Goal: Navigation & Orientation: Find specific page/section

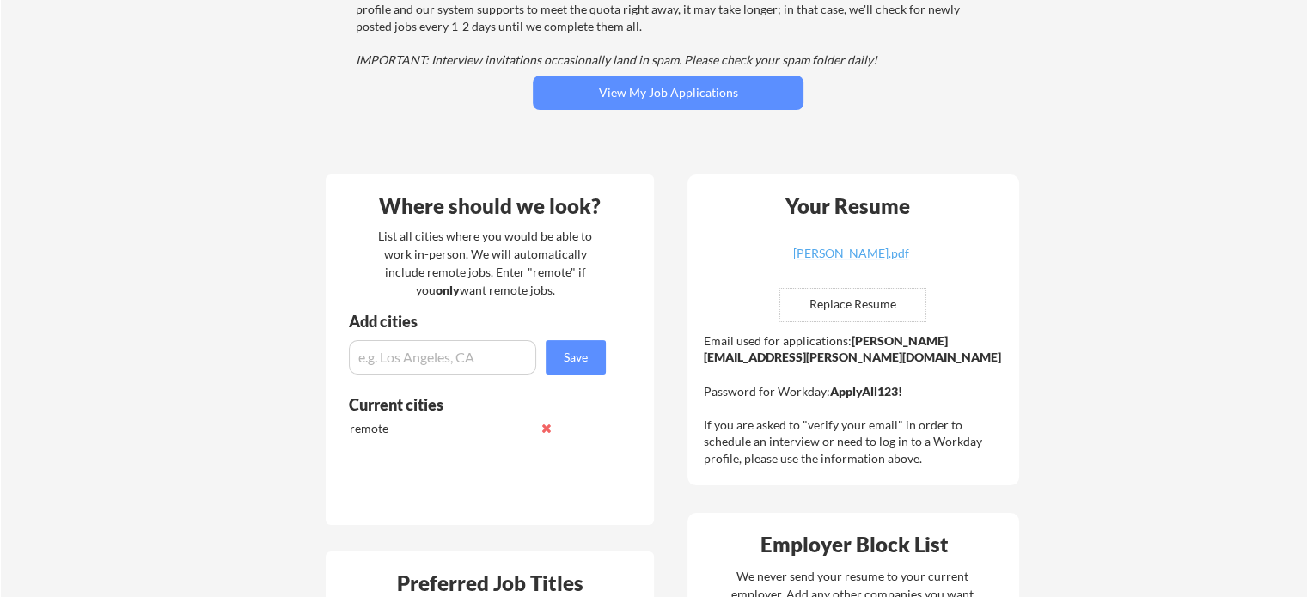
scroll to position [123, 0]
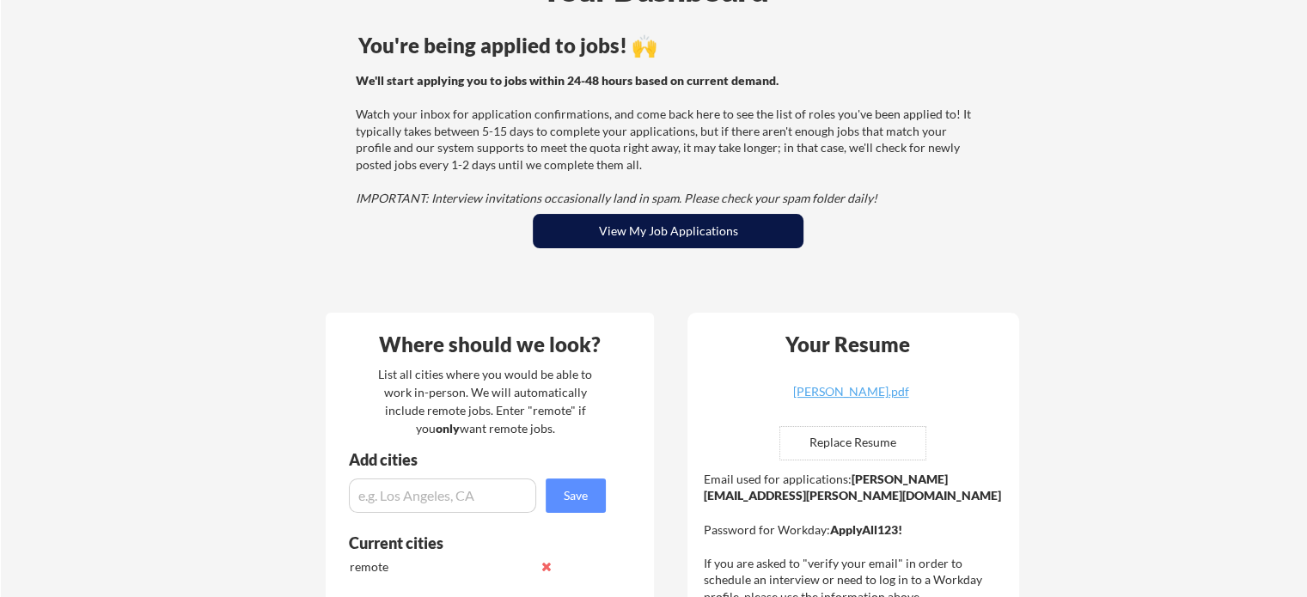
click at [649, 222] on button "View My Job Applications" at bounding box center [668, 231] width 271 height 34
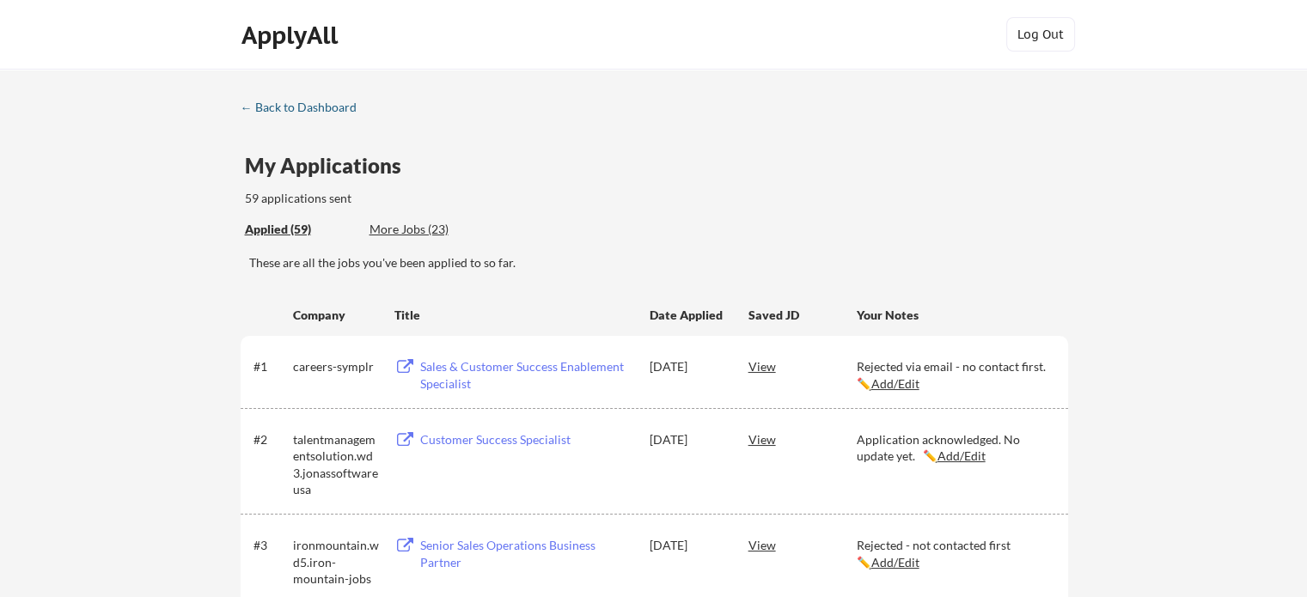
click at [315, 107] on div "← Back to Dashboard" at bounding box center [305, 107] width 129 height 12
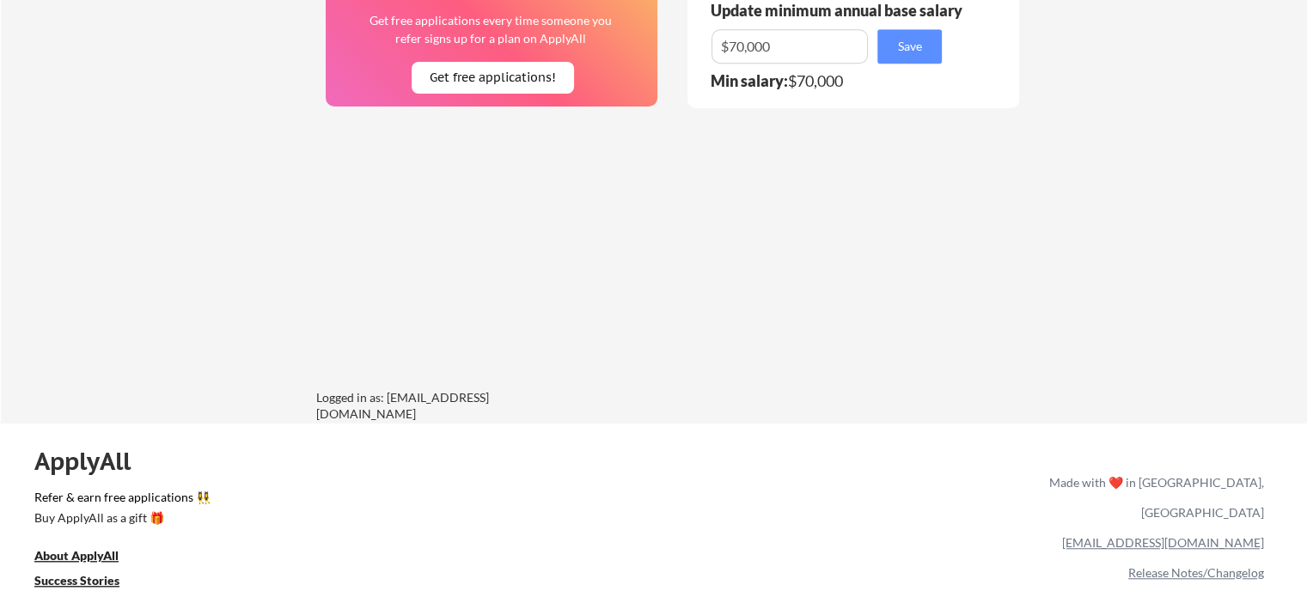
scroll to position [1209, 0]
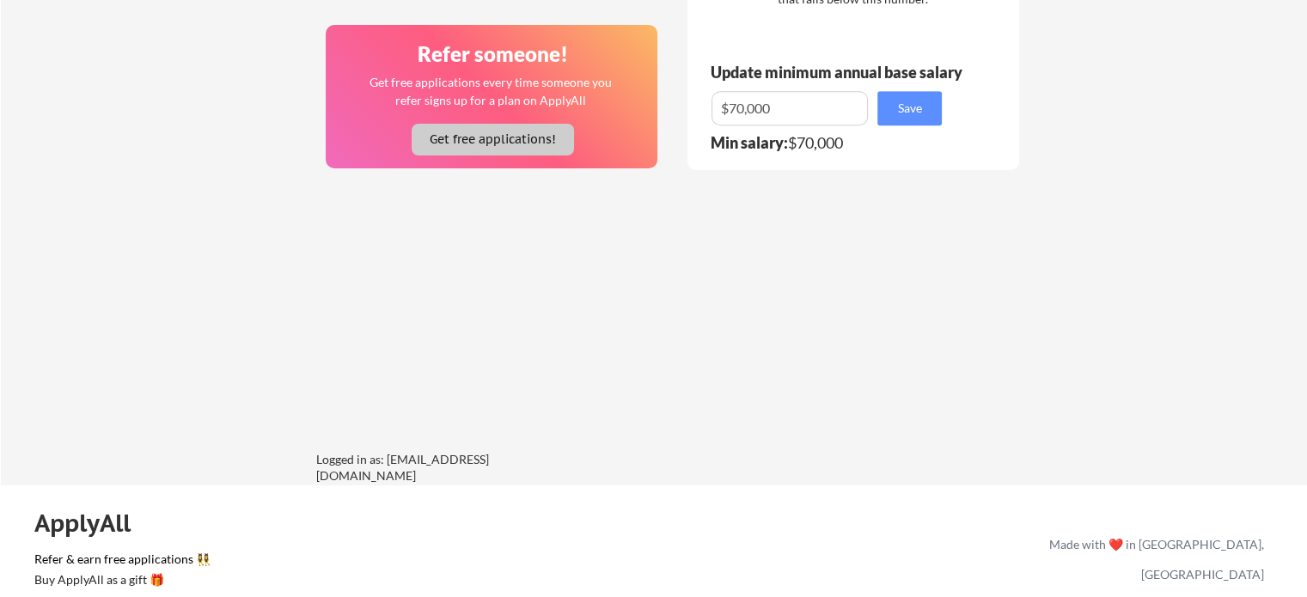
click at [485, 141] on button "Get free applications!" at bounding box center [492, 140] width 162 height 32
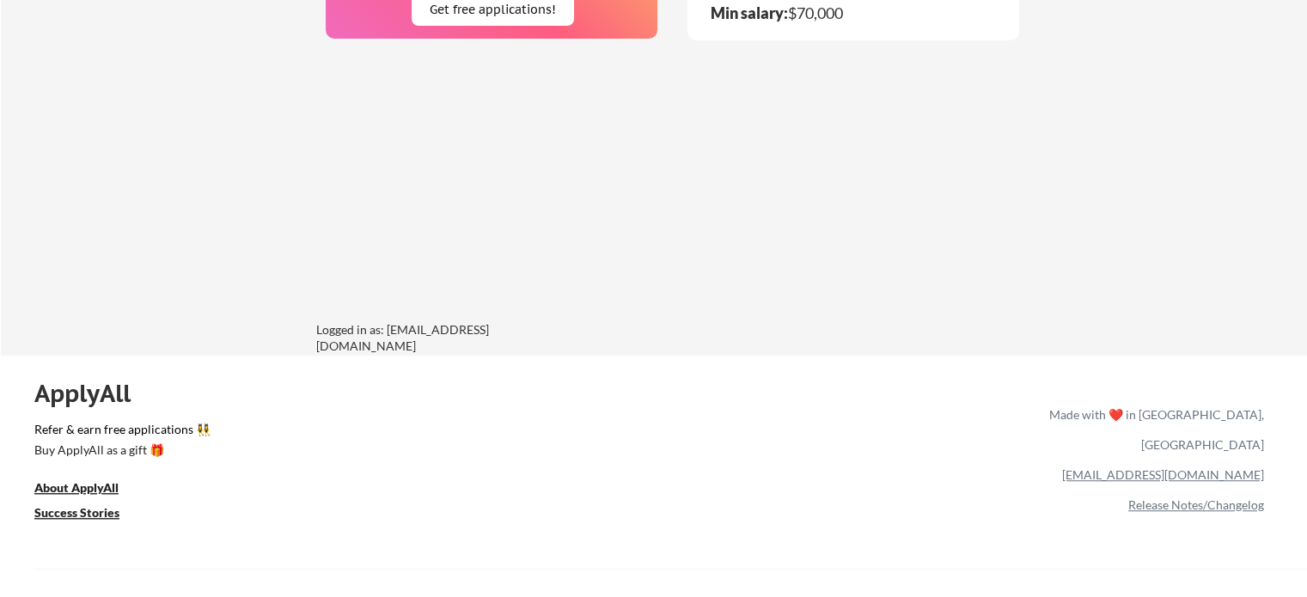
scroll to position [1371, 0]
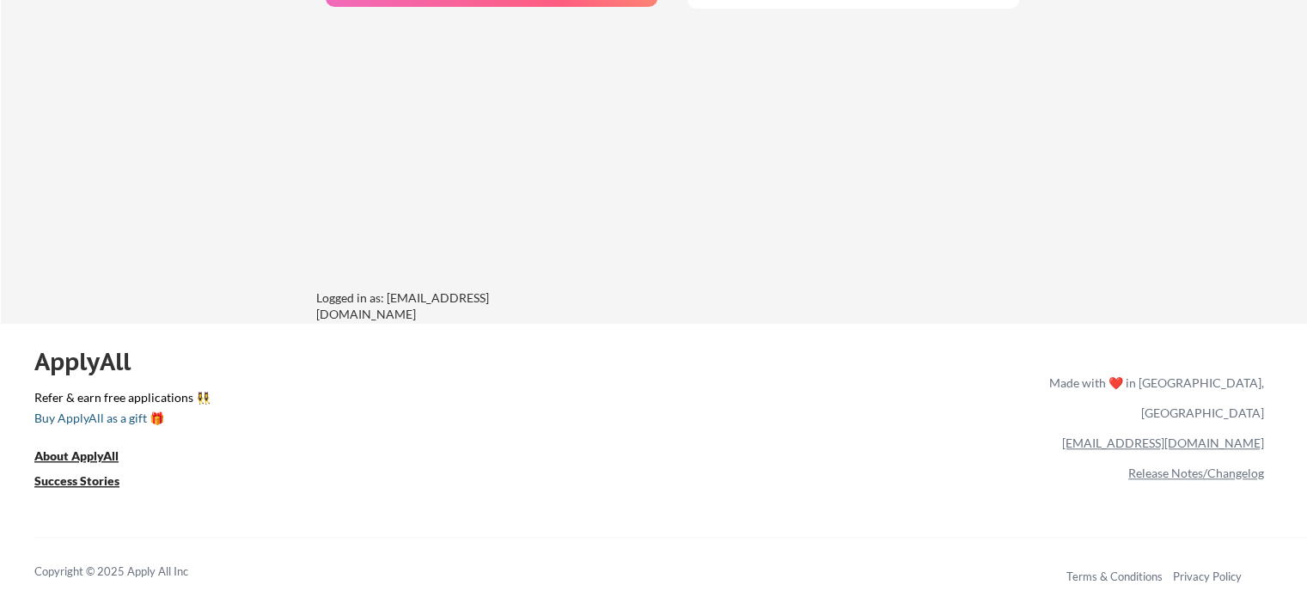
click at [90, 413] on div "Buy ApplyAll as a gift 🎁" at bounding box center [120, 418] width 172 height 12
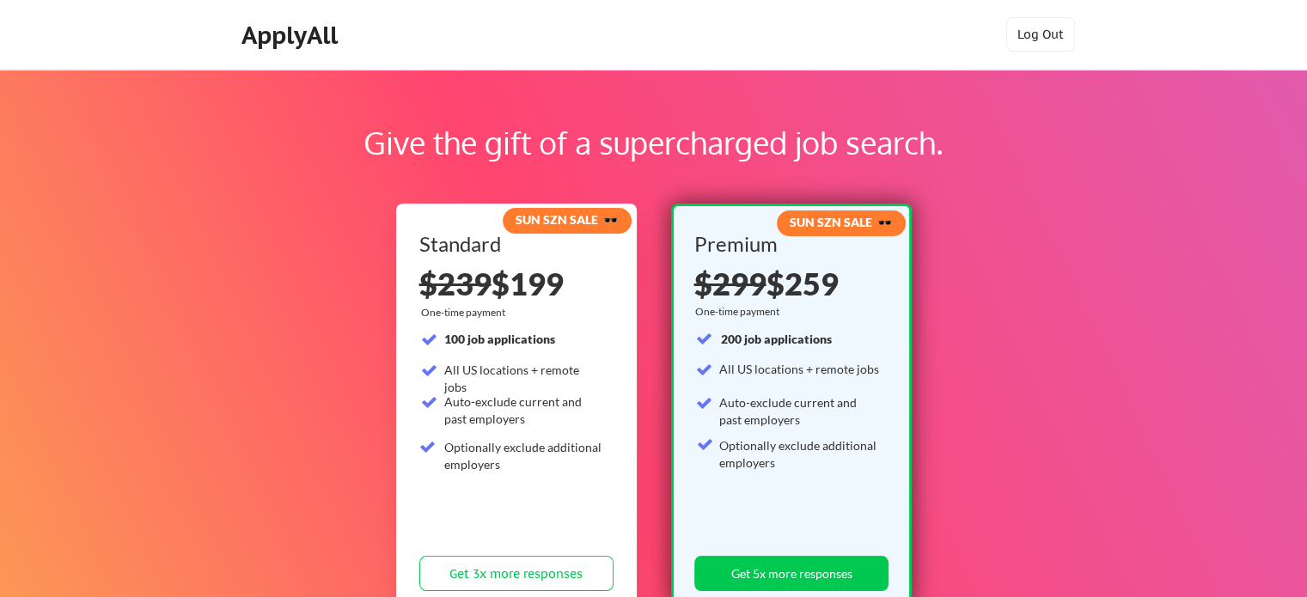
click at [842, 219] on strong "SUN SZN SALE 🕶️" at bounding box center [840, 222] width 102 height 15
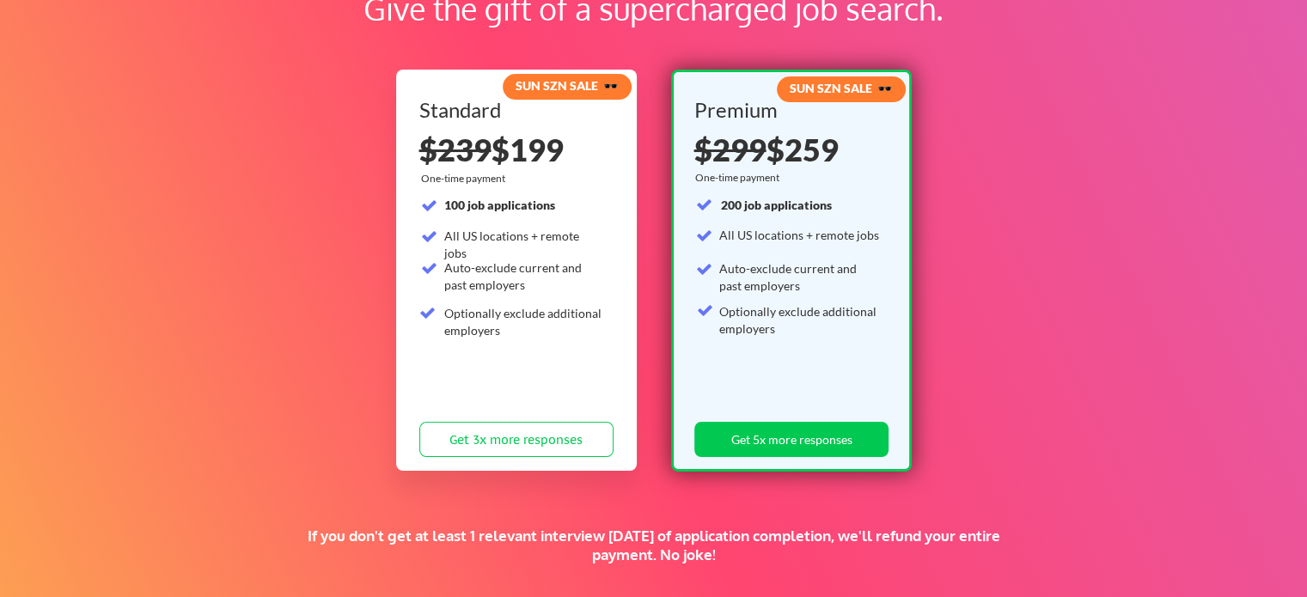
scroll to position [92, 0]
